Goal: Task Accomplishment & Management: Manage account settings

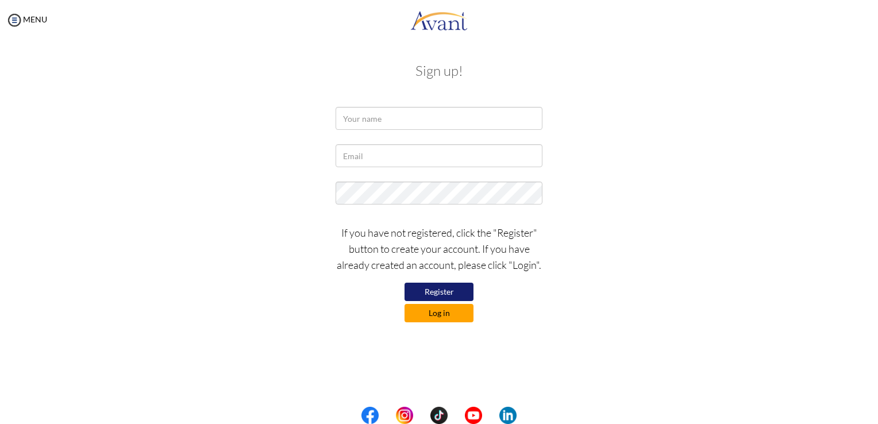
click at [448, 317] on button "Log in" at bounding box center [439, 313] width 69 height 18
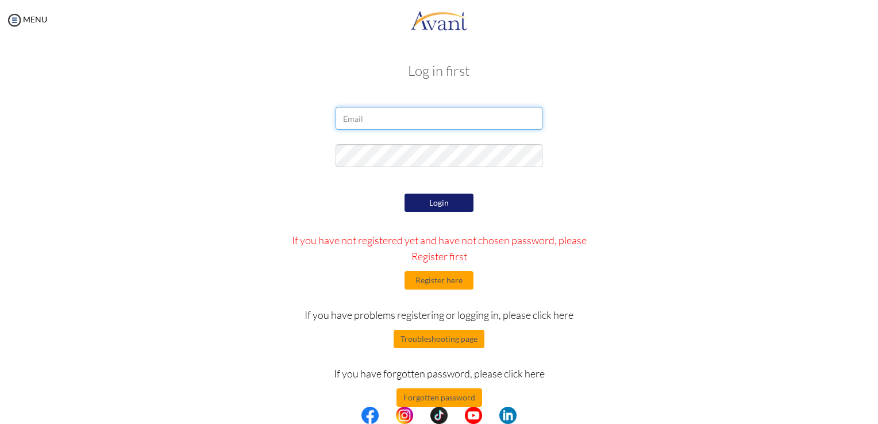
click at [382, 124] on input "email" at bounding box center [439, 118] width 207 height 23
type input "[PERSON_NAME][EMAIL_ADDRESS][PERSON_NAME][DOMAIN_NAME]"
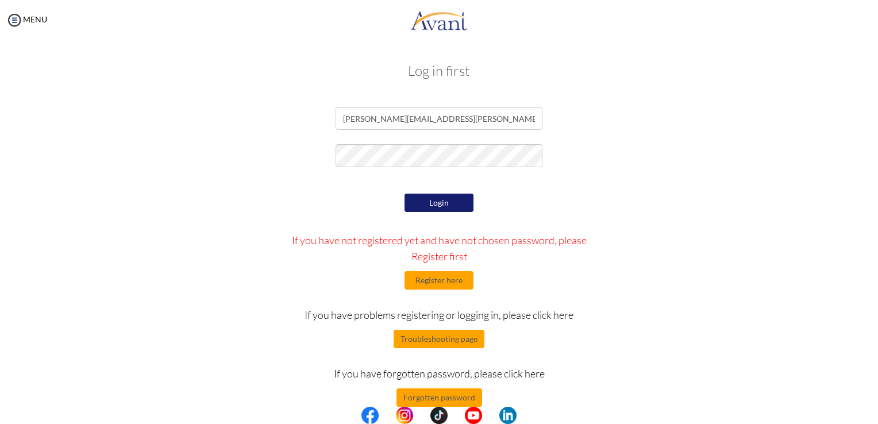
click at [426, 203] on button "Login" at bounding box center [439, 203] width 69 height 18
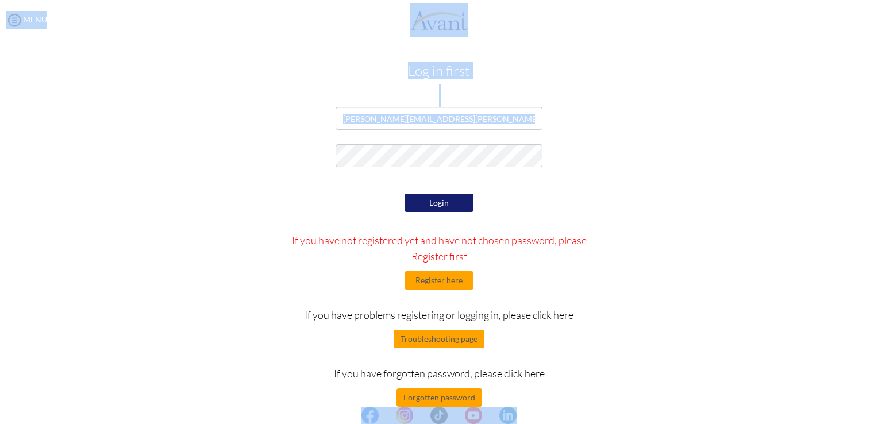
drag, startPoint x: 878, startPoint y: 174, endPoint x: 880, endPoint y: 270, distance: 96.0
click at [878, 270] on html "Maintenance break. Please come back in 2 hours. MENU My Status What is the next…" at bounding box center [439, 212] width 878 height 424
click at [462, 116] on input "[PERSON_NAME][EMAIL_ADDRESS][PERSON_NAME][DOMAIN_NAME]" at bounding box center [439, 118] width 207 height 23
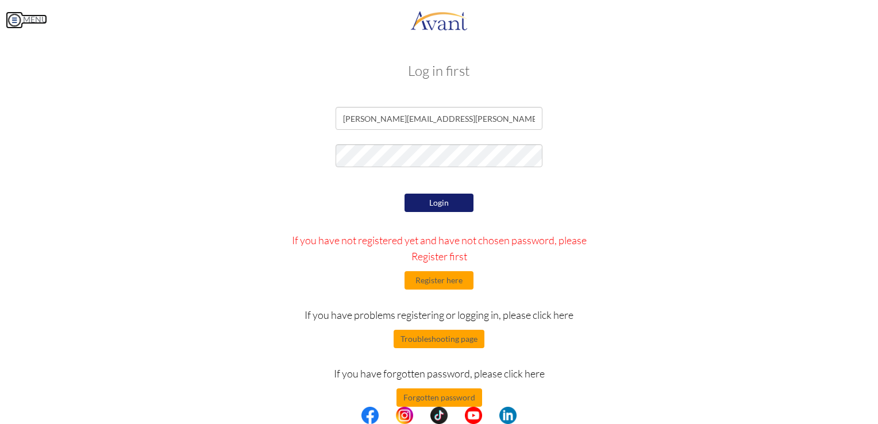
click at [13, 21] on img at bounding box center [14, 19] width 17 height 17
click at [426, 399] on button "Forgotten password" at bounding box center [440, 398] width 86 height 18
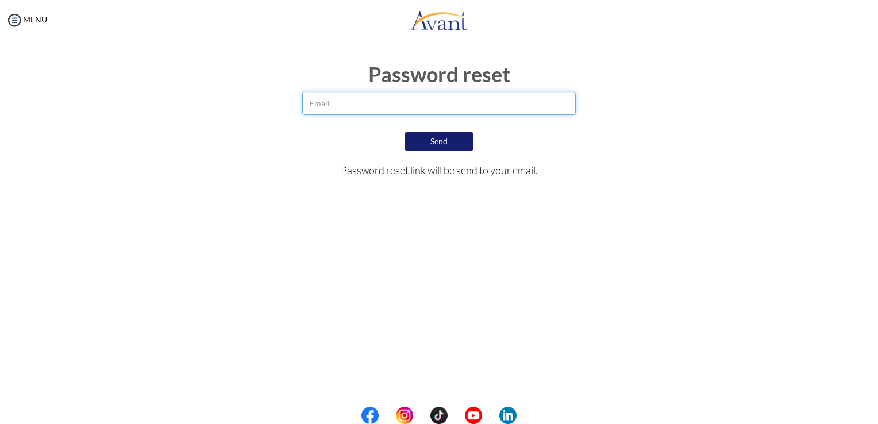
click at [330, 103] on input "email" at bounding box center [439, 103] width 274 height 23
type input "[PERSON_NAME][EMAIL_ADDRESS][PERSON_NAME][DOMAIN_NAME]"
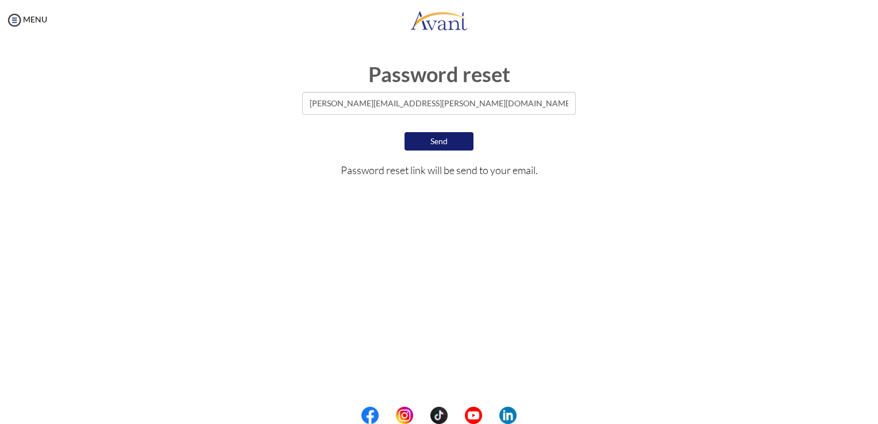
click at [437, 142] on button "Send" at bounding box center [439, 141] width 69 height 18
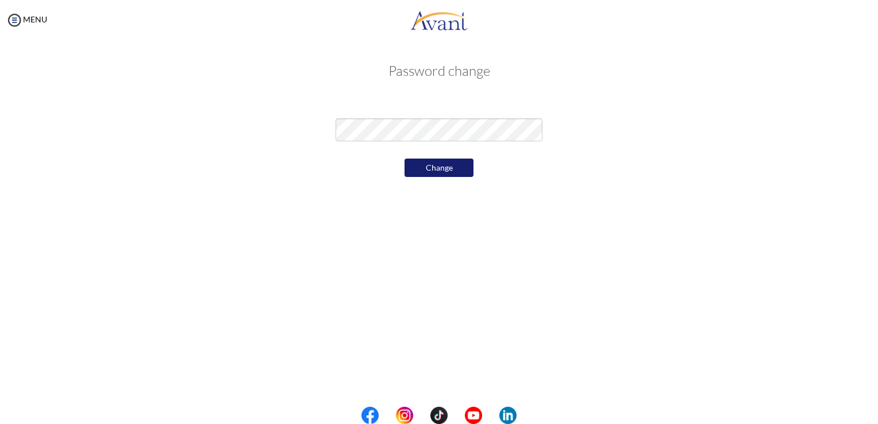
click at [592, 189] on div "My Status What is the next step? We would like you to watch the introductory vi…" at bounding box center [439, 252] width 878 height 424
click at [431, 168] on button "Change" at bounding box center [439, 168] width 69 height 18
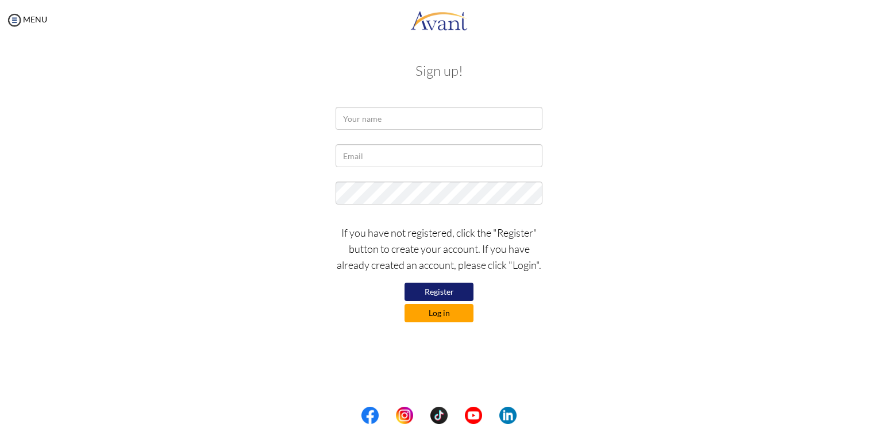
click at [421, 315] on button "Log in" at bounding box center [439, 313] width 69 height 18
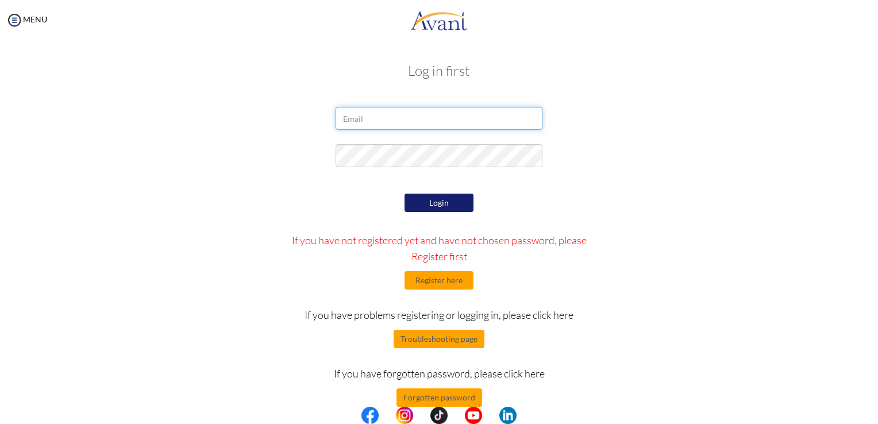
click at [367, 116] on input "email" at bounding box center [439, 118] width 207 height 23
type input "[PERSON_NAME][EMAIL_ADDRESS][PERSON_NAME][DOMAIN_NAME]"
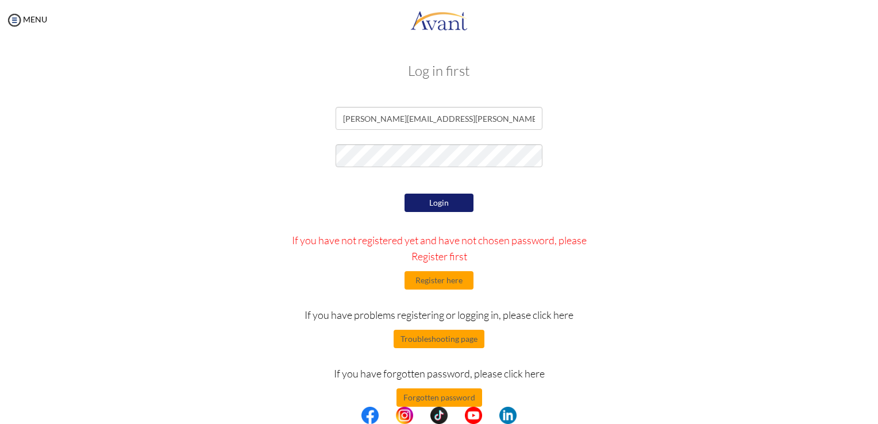
click at [430, 203] on button "Login" at bounding box center [439, 203] width 69 height 18
click at [312, 148] on div at bounding box center [439, 158] width 672 height 29
click at [598, 180] on form "shernette.rodney@yahoo.com Login If you have not registered yet and have not ch…" at bounding box center [438, 257] width 655 height 300
click at [444, 199] on button "Login" at bounding box center [439, 203] width 69 height 18
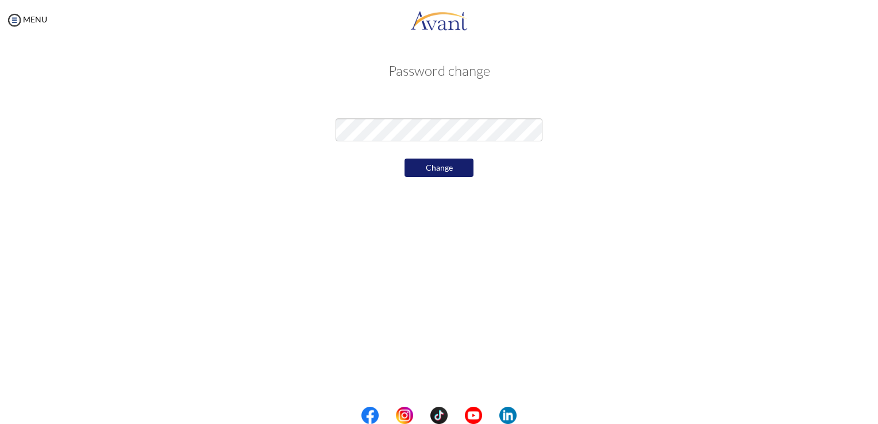
click at [505, 249] on div "My Status What is the next step? We would like you to watch the introductory vi…" at bounding box center [439, 252] width 878 height 424
click at [436, 174] on button "Change" at bounding box center [439, 168] width 69 height 18
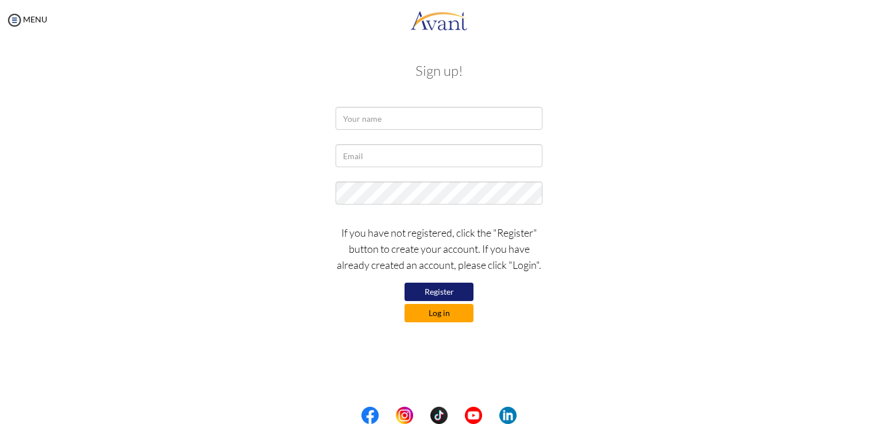
click at [440, 310] on button "Log in" at bounding box center [439, 313] width 69 height 18
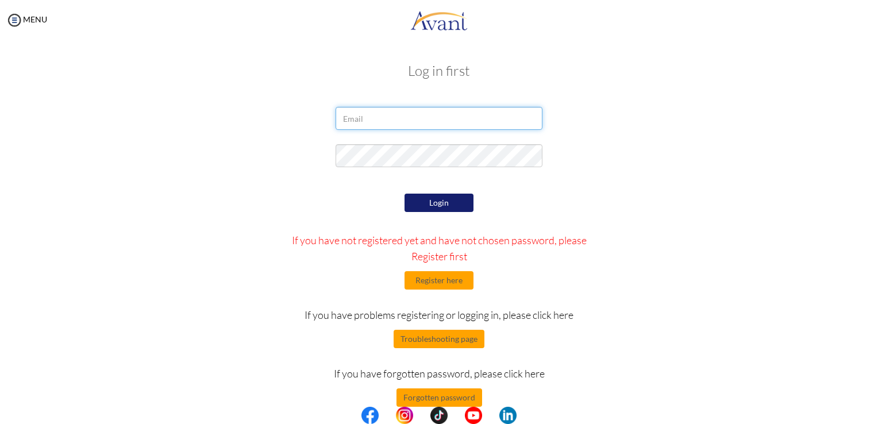
click at [374, 110] on input "email" at bounding box center [439, 118] width 207 height 23
type input "[PERSON_NAME][EMAIL_ADDRESS][PERSON_NAME][DOMAIN_NAME]"
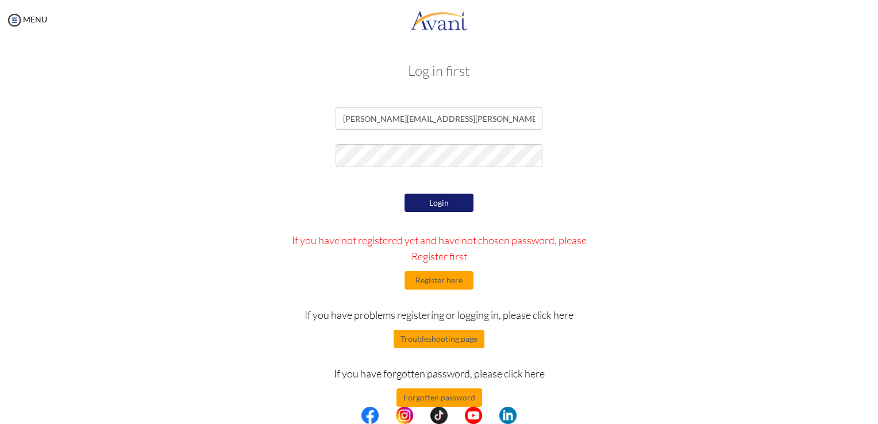
click at [420, 208] on button "Login" at bounding box center [439, 203] width 69 height 18
